Goal: Transaction & Acquisition: Download file/media

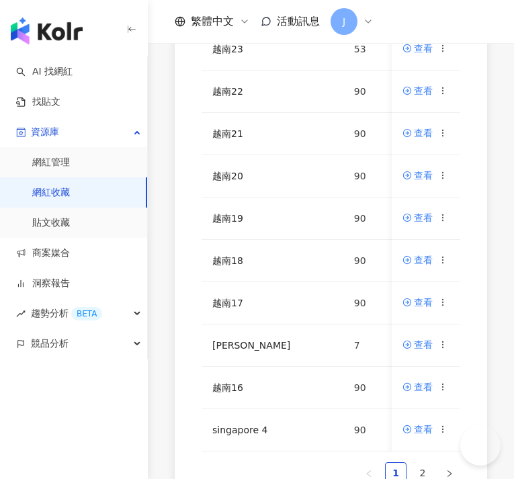
click at [153, 407] on div "網紅名稱 收藏名稱 網紅人數 最後編輯時間 建立者 操作 越南23 53 [DATE] 15:56 [PERSON_NAME] 查看 越南22 90 [DAT…" at bounding box center [331, 201] width 366 height 639
click at [447, 261] on icon at bounding box center [442, 259] width 9 height 9
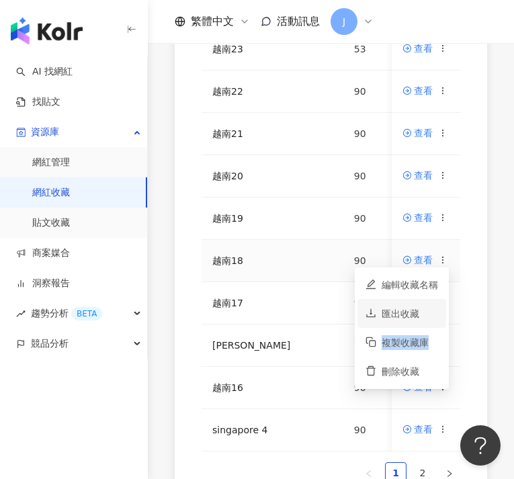
drag, startPoint x: 426, startPoint y: 337, endPoint x: 436, endPoint y: 312, distance: 27.2
click at [436, 312] on ul "編輯收藏名稱 匯出收藏 複製收藏庫 刪除收藏" at bounding box center [402, 328] width 94 height 122
click at [432, 313] on div "匯出收藏" at bounding box center [409, 313] width 56 height 15
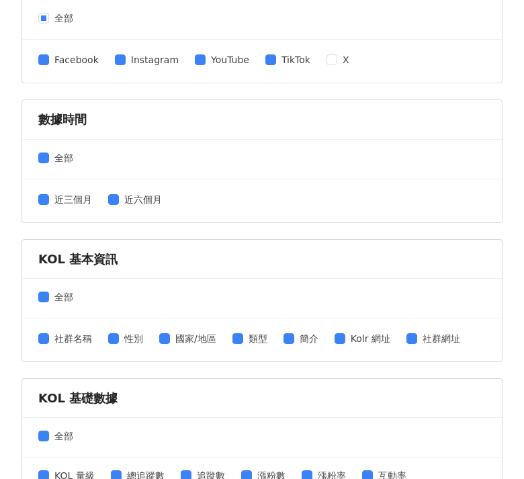
scroll to position [254, 0]
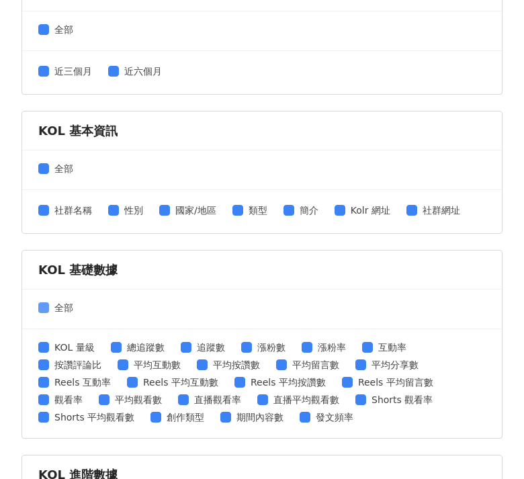
click at [49, 308] on span "全部" at bounding box center [64, 307] width 30 height 15
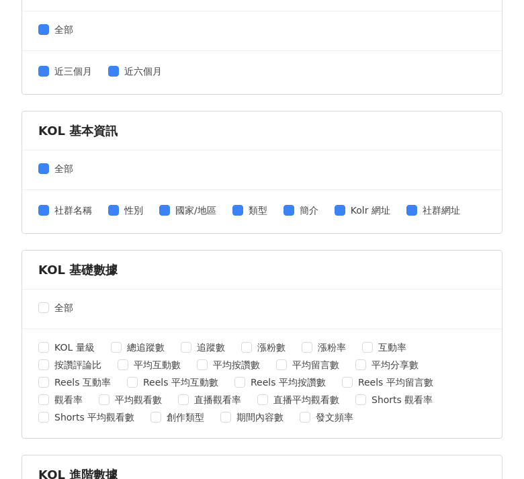
scroll to position [390, 0]
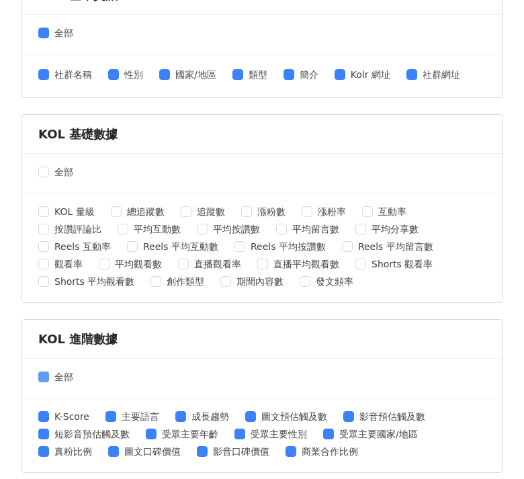
click at [43, 379] on span at bounding box center [43, 376] width 11 height 11
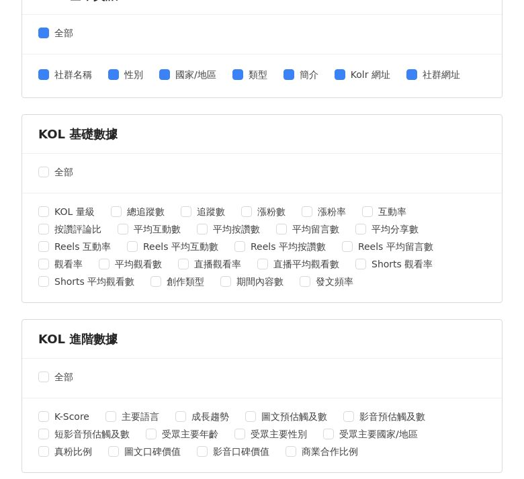
scroll to position [581, 0]
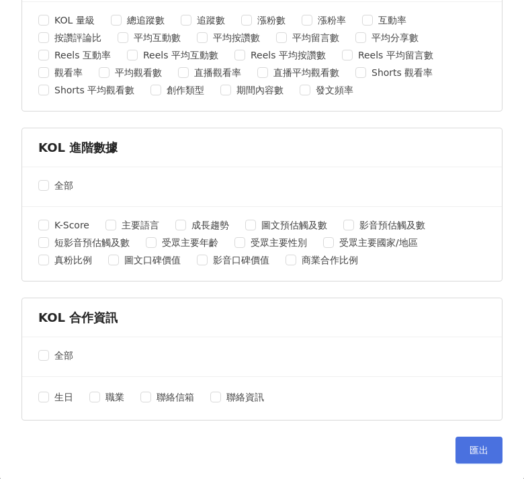
click at [474, 451] on span "匯出" at bounding box center [478, 450] width 19 height 11
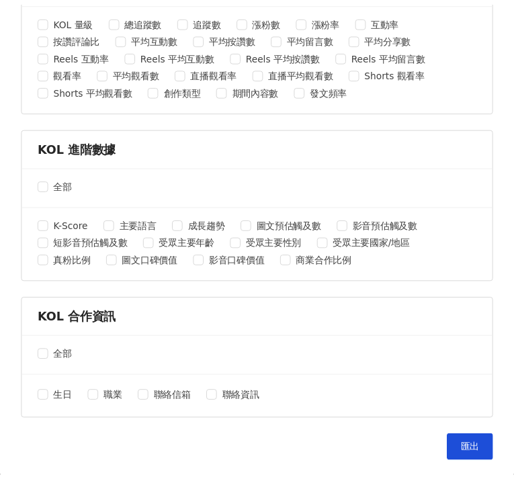
scroll to position [0, 0]
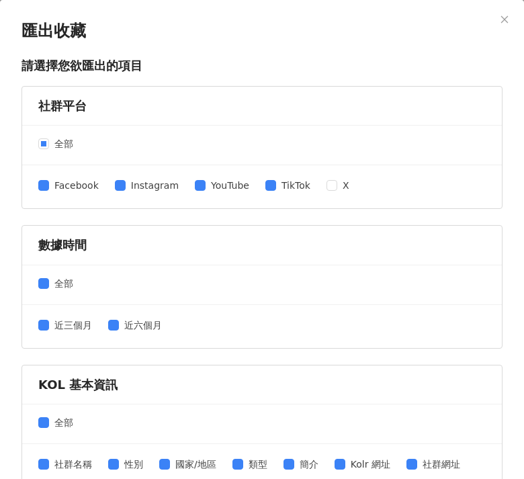
click at [498, 13] on button "Close" at bounding box center [504, 19] width 27 height 27
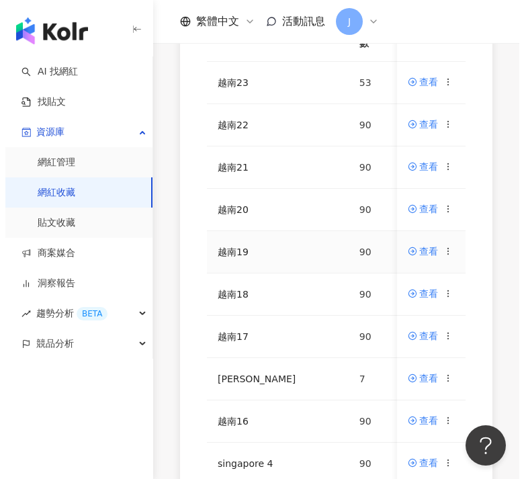
scroll to position [169, 0]
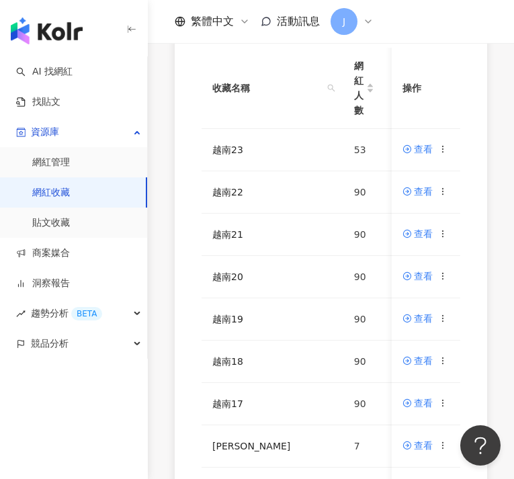
click at [146, 414] on div "AI 找網紅 找貼文 資源庫 網紅管理 網紅收藏 貼文收藏 商案媒合 洞察報告 趨勢分析 BETA 競品分析" at bounding box center [74, 267] width 148 height 422
click at [445, 314] on icon at bounding box center [442, 318] width 9 height 9
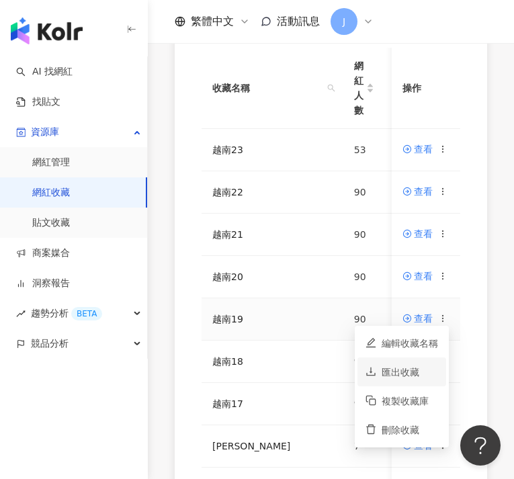
click at [408, 381] on li "匯出收藏" at bounding box center [401, 371] width 89 height 29
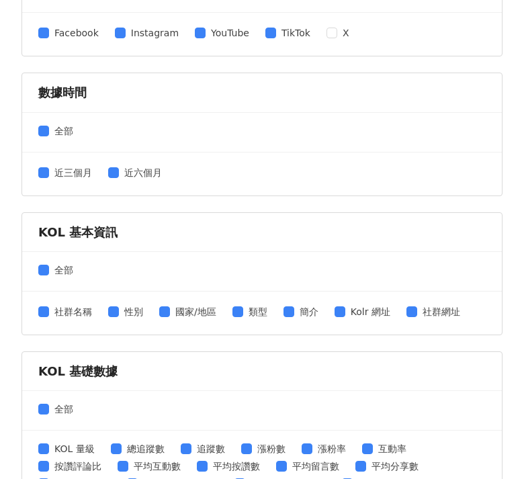
scroll to position [271, 0]
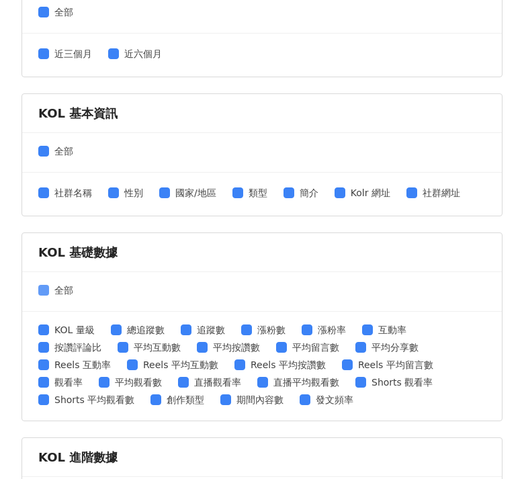
click at [45, 283] on label "全部" at bounding box center [58, 290] width 40 height 15
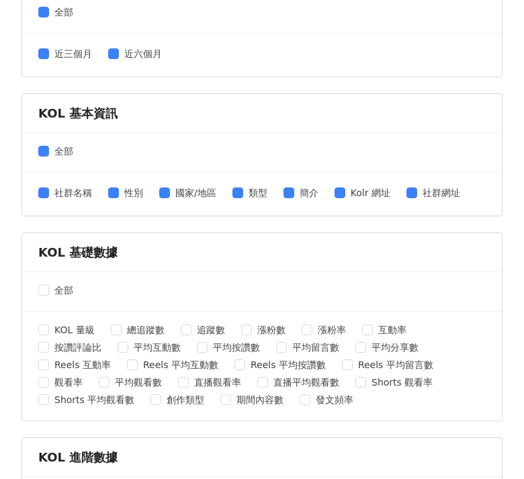
scroll to position [547, 0]
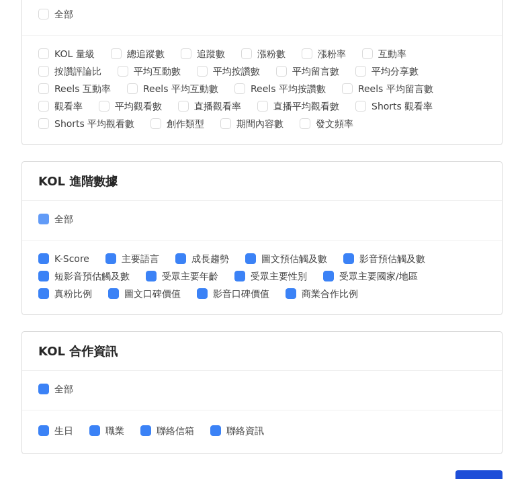
click at [42, 212] on label "全部" at bounding box center [58, 219] width 40 height 15
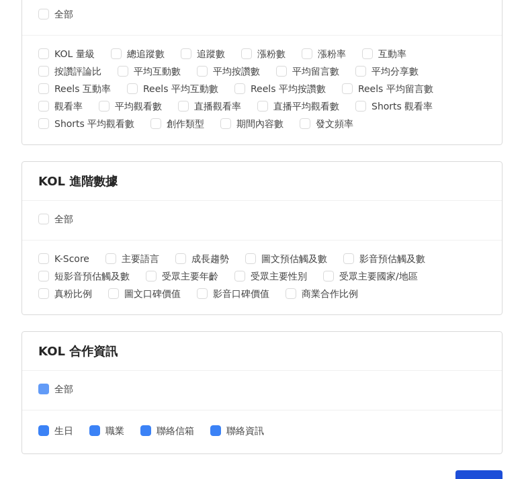
click at [42, 381] on label "全部" at bounding box center [58, 388] width 40 height 15
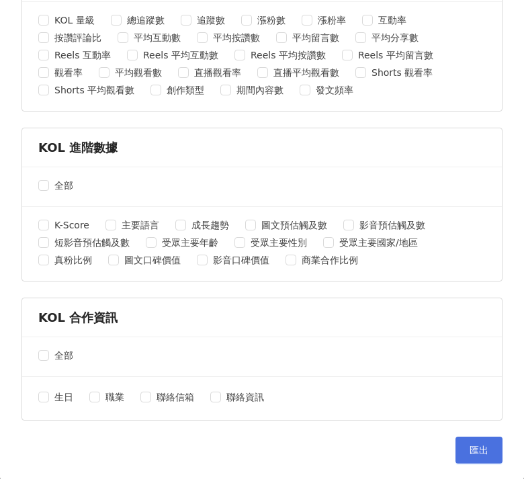
click at [459, 443] on button "匯出" at bounding box center [478, 450] width 47 height 27
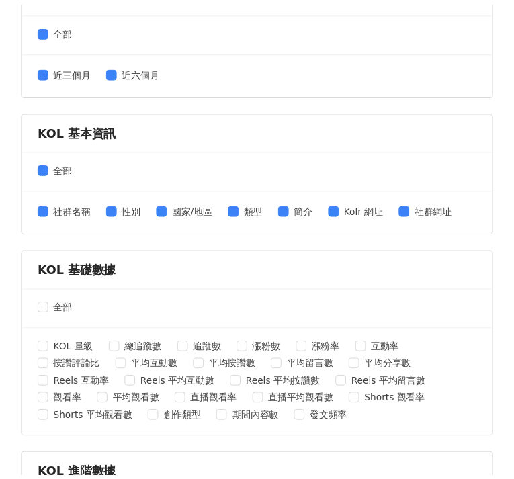
scroll to position [0, 0]
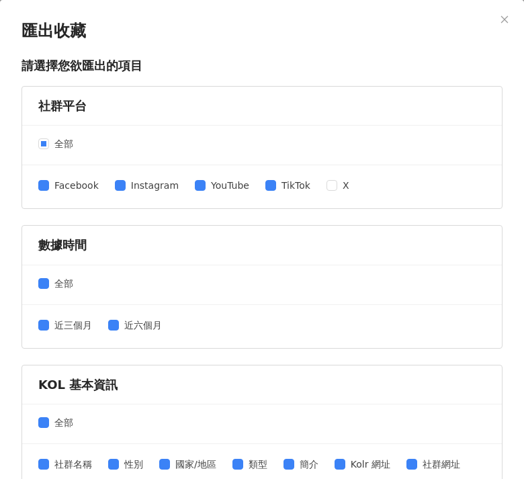
click at [500, 22] on icon "close" at bounding box center [504, 19] width 9 height 9
